Goal: Task Accomplishment & Management: Use online tool/utility

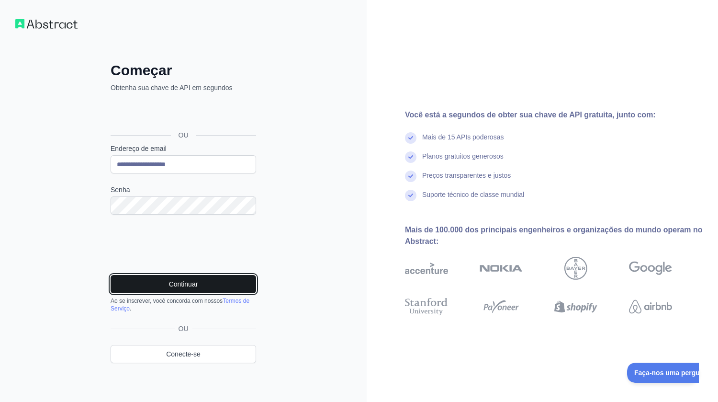
click at [183, 286] on font "Continuar" at bounding box center [183, 284] width 29 height 8
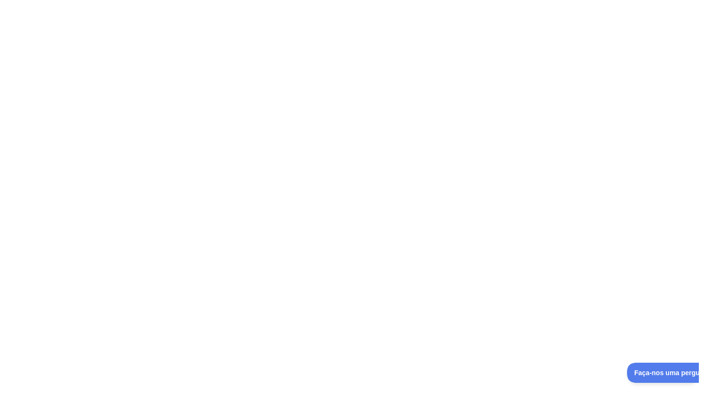
click at [582, 272] on div at bounding box center [359, 201] width 718 height 402
click at [377, 285] on div at bounding box center [359, 201] width 718 height 402
click at [640, 369] on font "Faça-nos uma pergunta" at bounding box center [668, 371] width 76 height 8
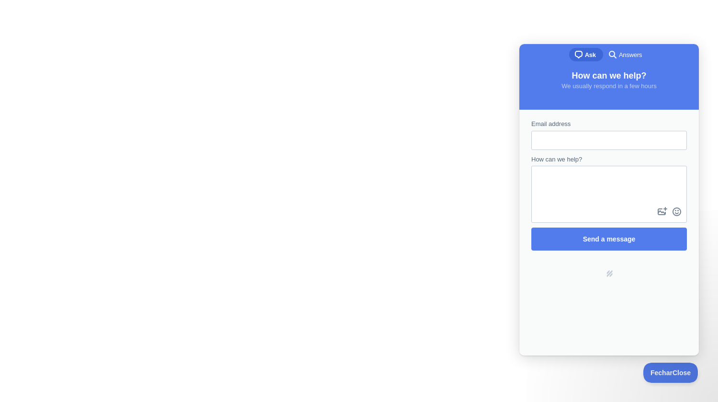
click at [427, 273] on div at bounding box center [359, 201] width 718 height 402
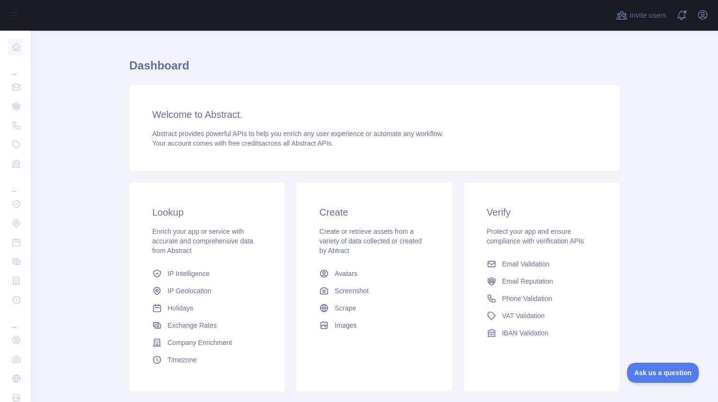
scroll to position [18, 0]
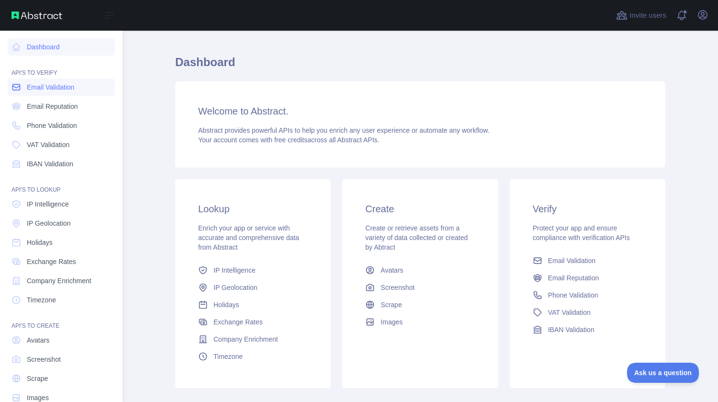
click at [41, 87] on span "Email Validation" at bounding box center [50, 87] width 47 height 10
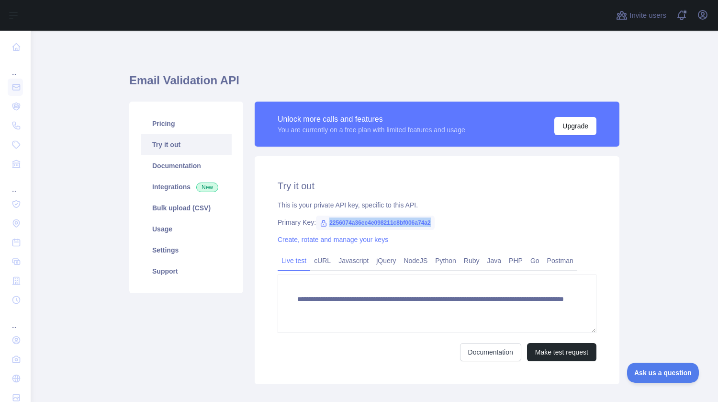
drag, startPoint x: 431, startPoint y: 220, endPoint x: 326, endPoint y: 220, distance: 105.3
click at [326, 220] on span "2256074a36ee4e098211c8bf006a74a2" at bounding box center [375, 222] width 119 height 14
copy span "2256074a36ee4e098211c8bf006a74a2"
